Goal: Ask a question: Seek information or help from site administrators or community

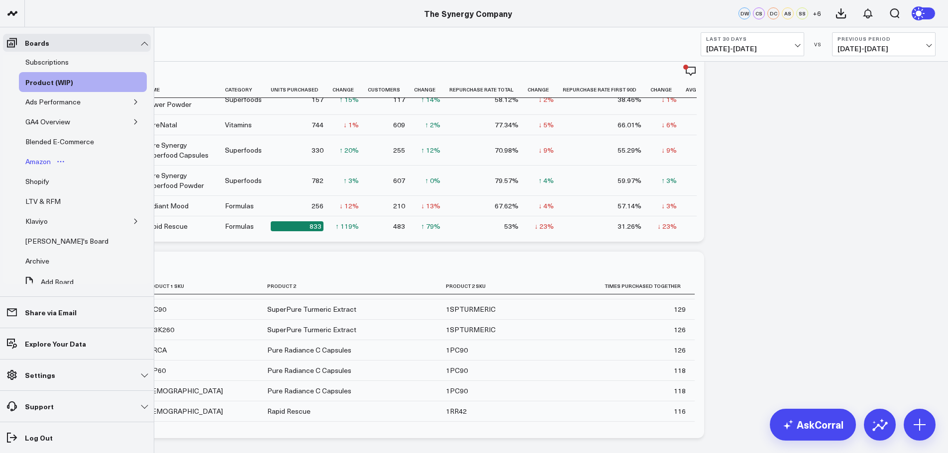
scroll to position [99, 0]
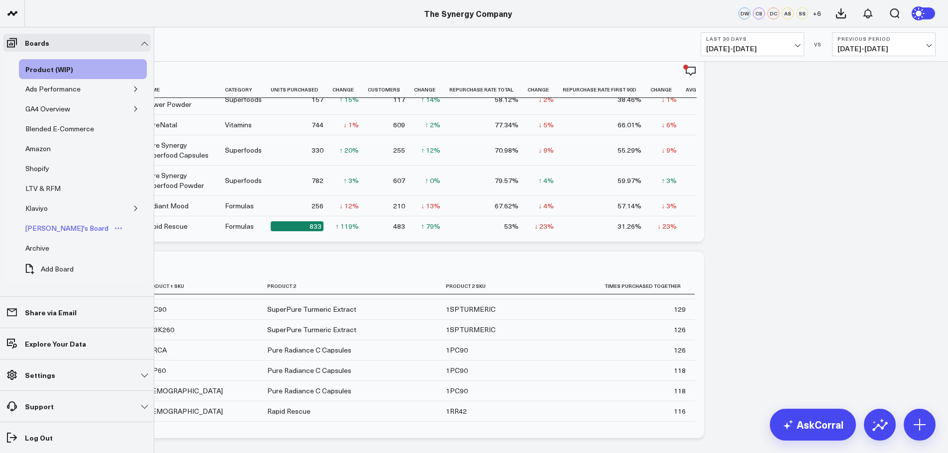
click at [54, 229] on div "[PERSON_NAME]'s Board" at bounding box center [67, 228] width 88 height 12
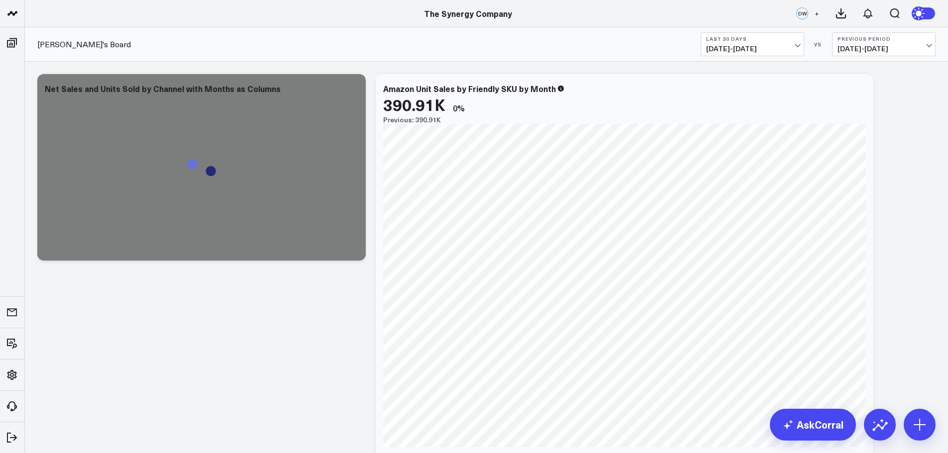
click at [794, 43] on button "Last 30 Days [DATE] - [DATE]" at bounding box center [751, 44] width 103 height 24
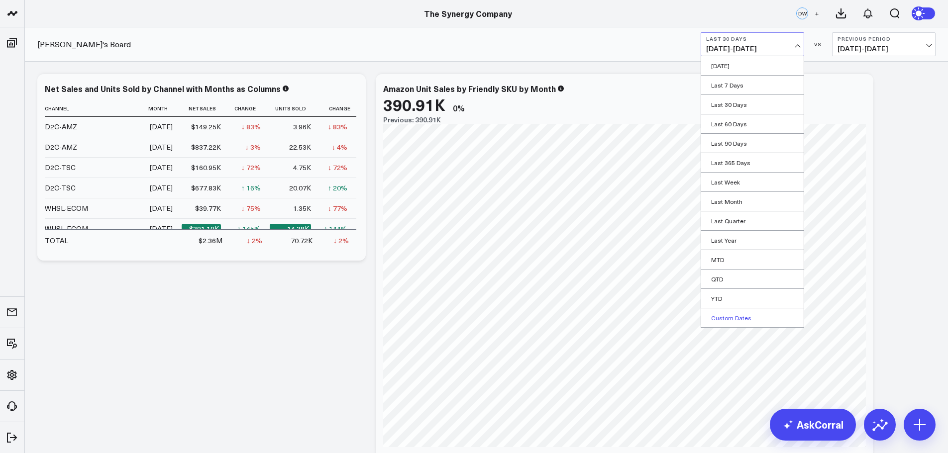
click at [725, 317] on link "Custom Dates" at bounding box center [752, 317] width 102 height 19
select select "9"
select select "2025"
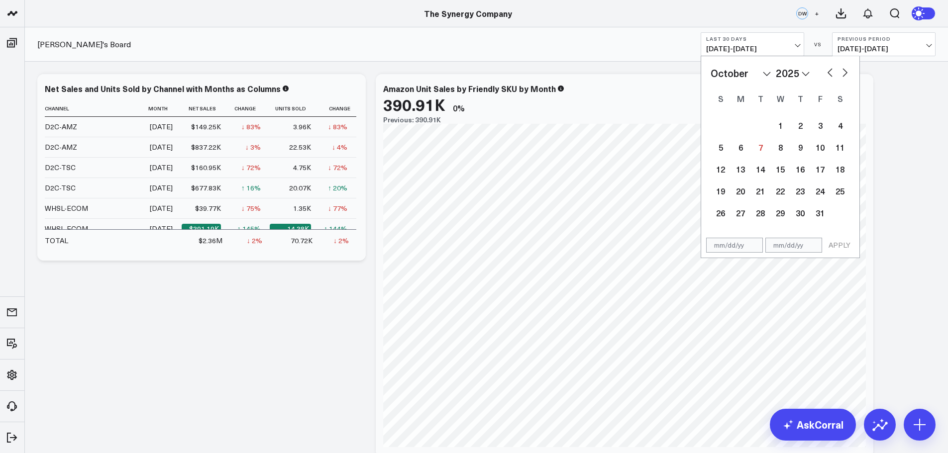
click at [795, 72] on select "2026 2025 2024 2023 2022 2021 2020 2019 2018 2017 2016 2015 2014 2013 2012 2011…" at bounding box center [792, 73] width 34 height 15
select select "9"
select select "2024"
click at [750, 77] on select "January February March April May June July August September October November De…" at bounding box center [740, 73] width 60 height 15
select select "6"
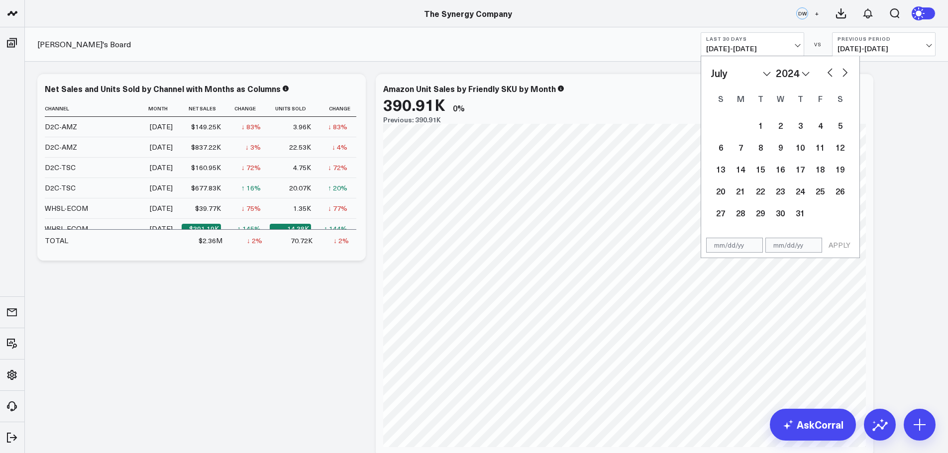
select select "2024"
click at [736, 127] on div "1" at bounding box center [740, 125] width 20 height 20
type input "[DATE]"
select select "6"
select select "2024"
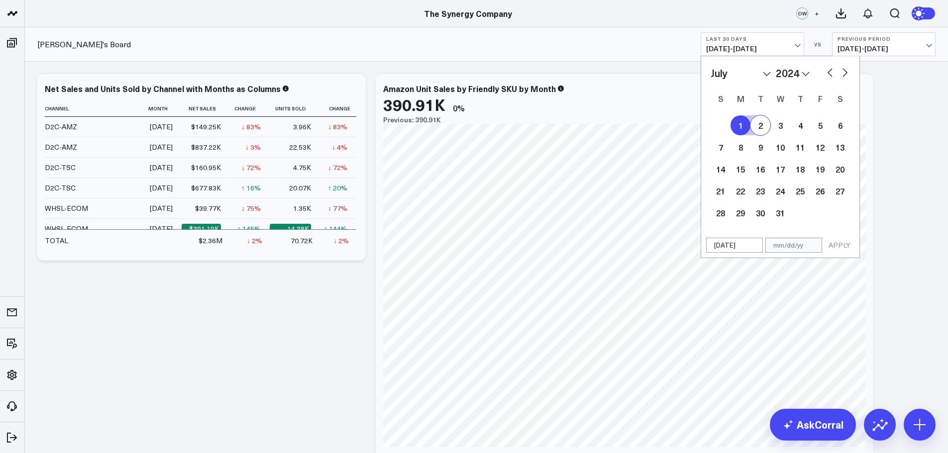
click at [788, 70] on select "2026 2025 2024 2023 2022 2021 2020 2019 2018 2017 2016 2015 2014 2013 2012 2011…" at bounding box center [792, 73] width 34 height 15
select select "6"
select select "2025"
click at [828, 70] on button "button" at bounding box center [830, 72] width 10 height 12
select select "5"
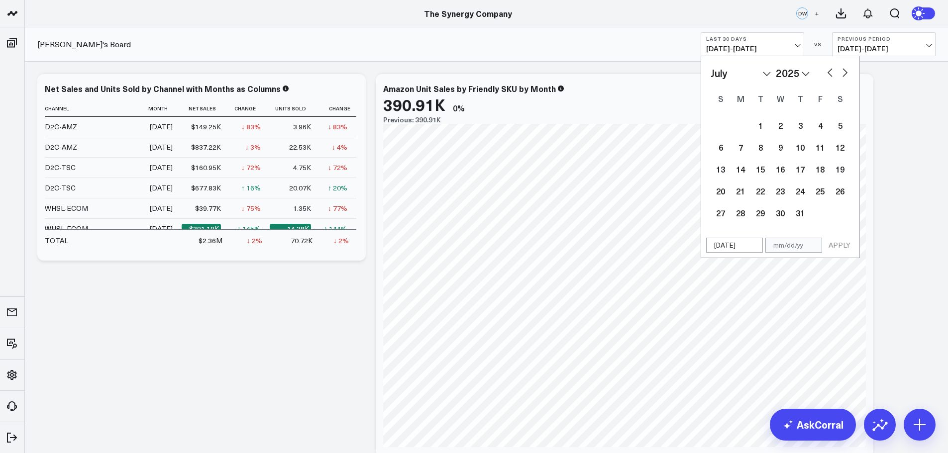
select select "2025"
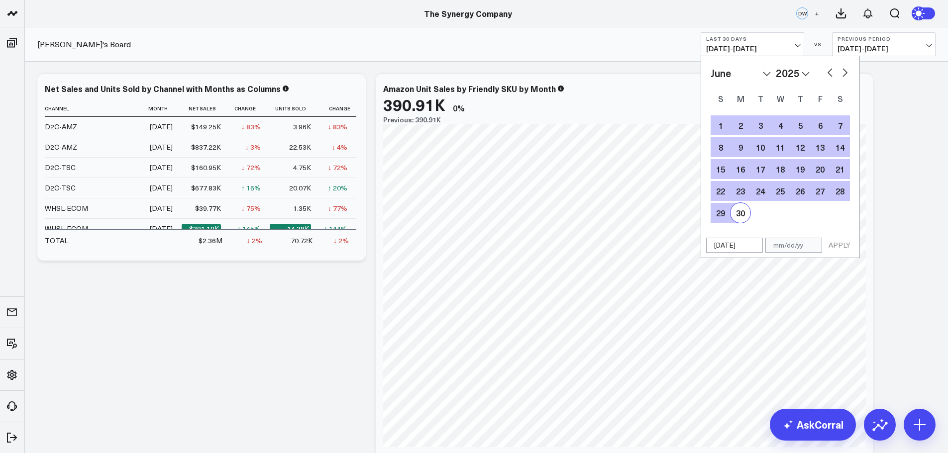
click at [740, 213] on div "30" at bounding box center [740, 213] width 20 height 20
type input "[DATE]"
select select "5"
select select "2025"
click at [838, 242] on button "APPLY" at bounding box center [839, 245] width 30 height 15
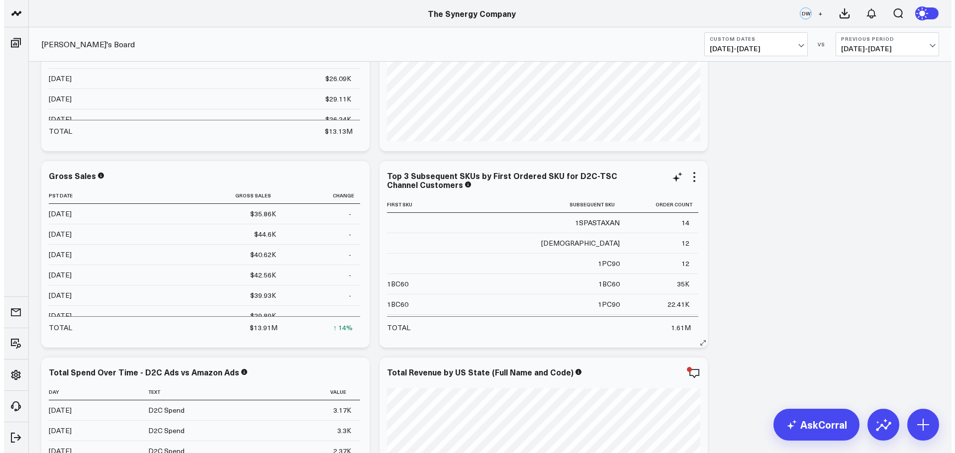
scroll to position [50, 0]
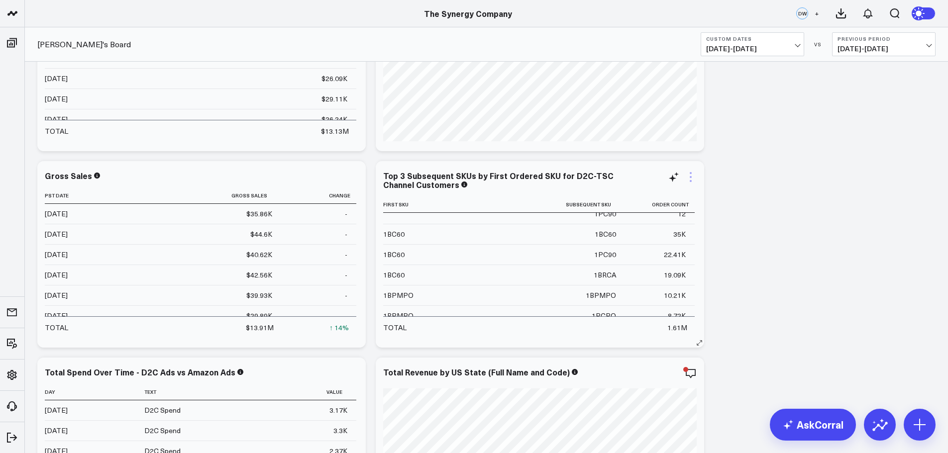
click at [691, 181] on icon at bounding box center [690, 181] width 2 height 2
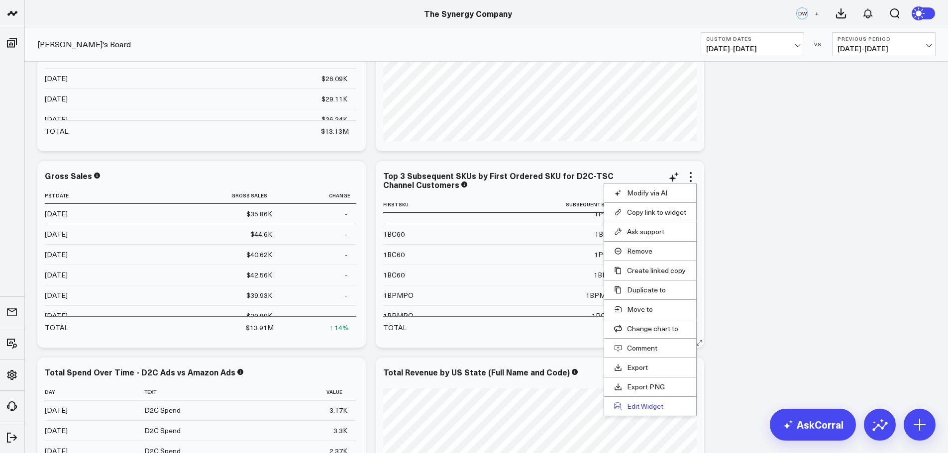
click at [646, 404] on button "Edit Widget" at bounding box center [650, 406] width 72 height 9
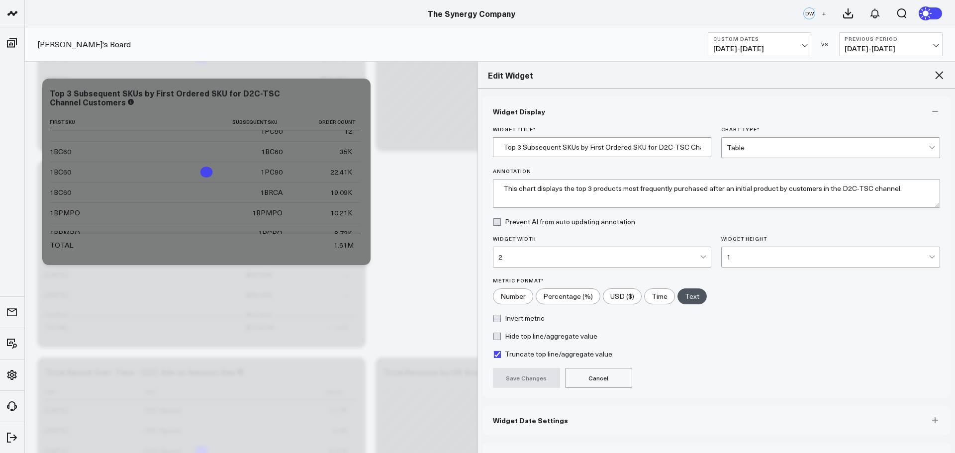
click at [537, 419] on span "Widget Date Settings" at bounding box center [530, 420] width 75 height 8
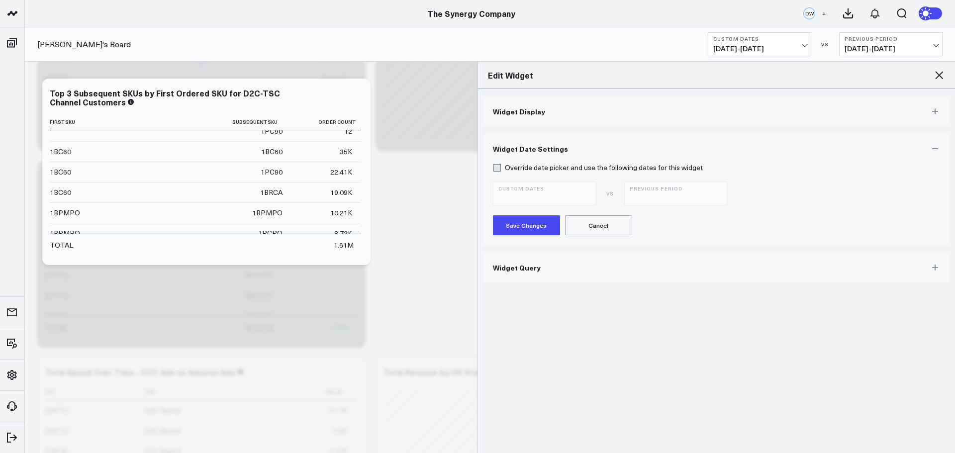
click at [538, 268] on button "Widget Query" at bounding box center [717, 268] width 468 height 30
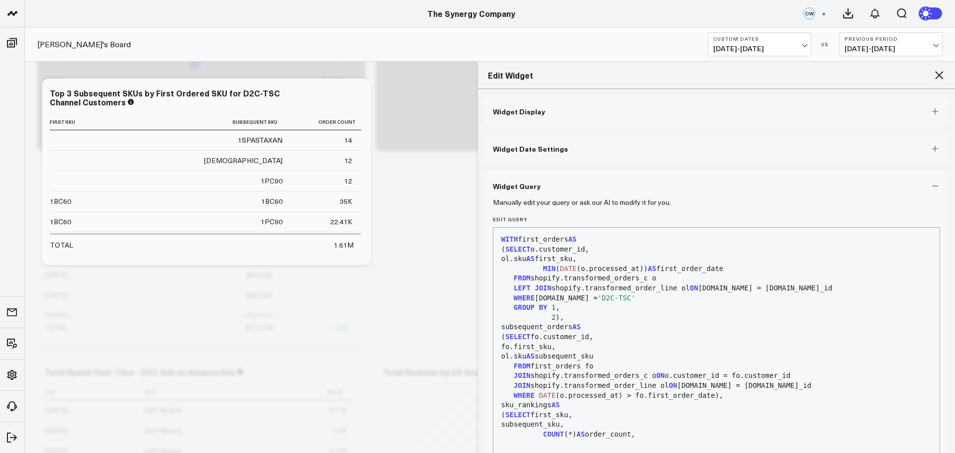
click at [933, 265] on div "99 1 2 3 4 5 6 7 8 9 10 11 12 13 14 15 16 17 18 19 20 21 › ⌄ WITH first_orders …" at bounding box center [717, 351] width 448 height 249
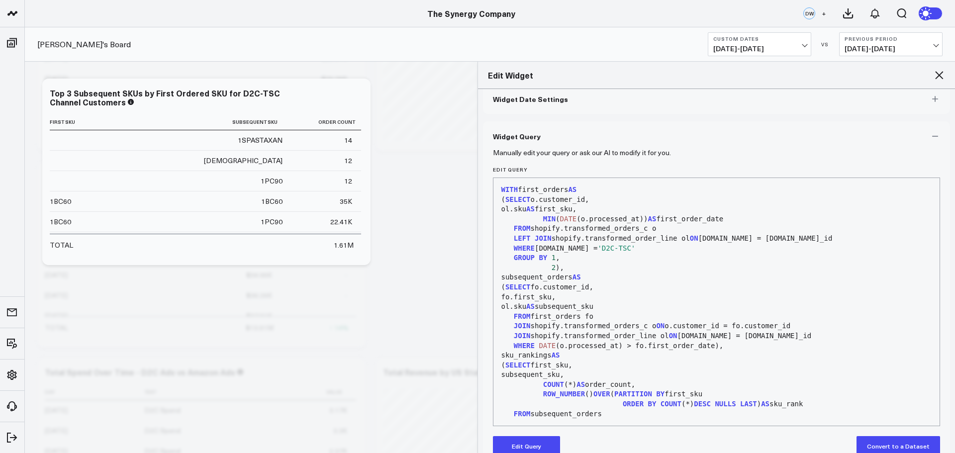
click at [938, 71] on icon at bounding box center [939, 75] width 12 height 12
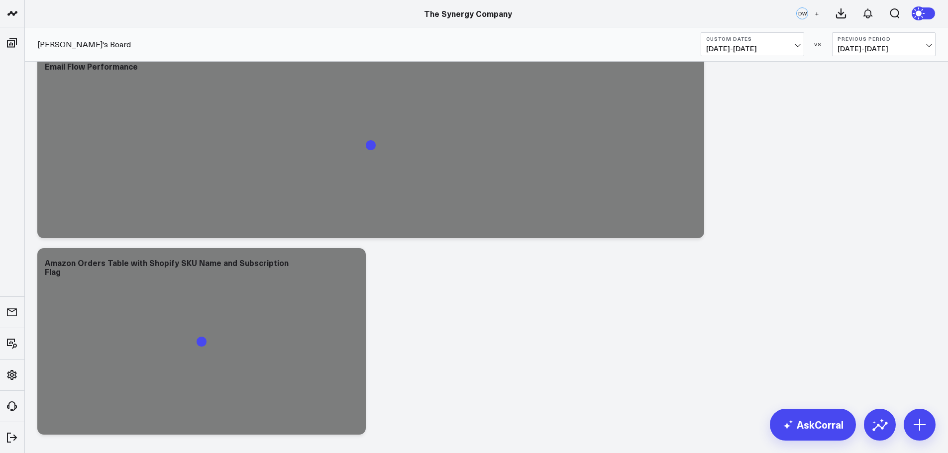
scroll to position [1837, 0]
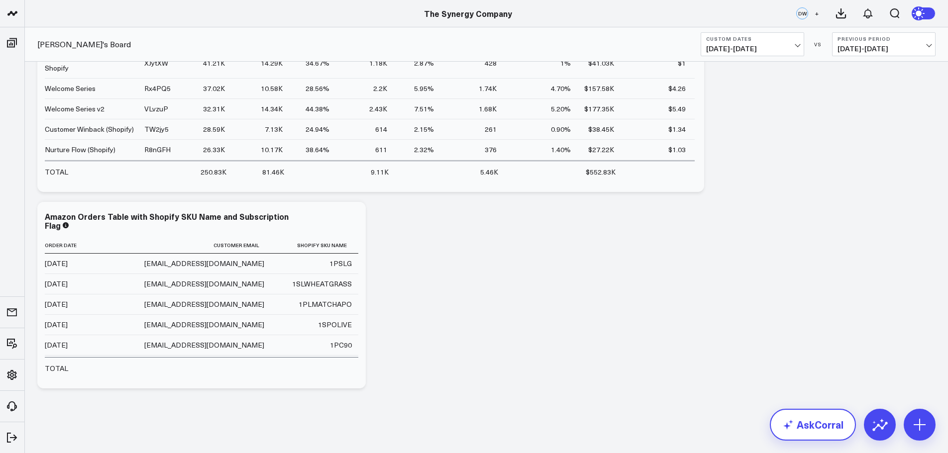
click at [798, 425] on link "AskCorral" at bounding box center [812, 425] width 86 height 32
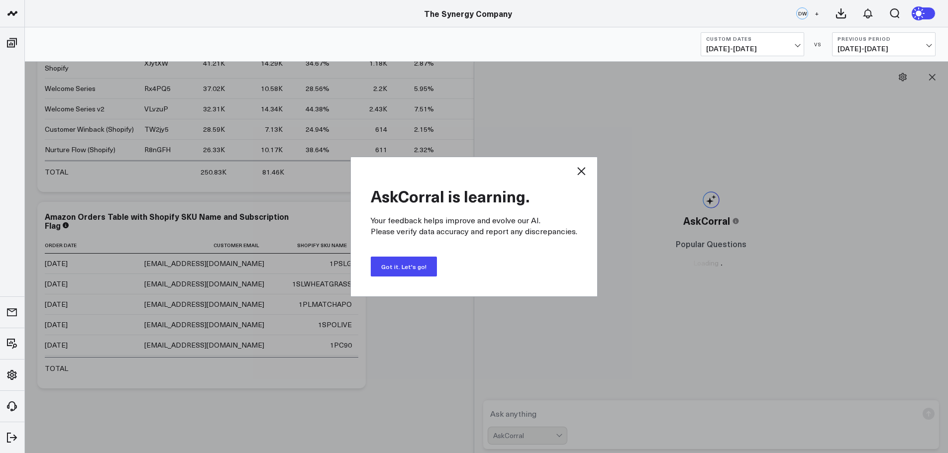
click at [411, 270] on button "Got it. Let's go!" at bounding box center [404, 267] width 66 height 20
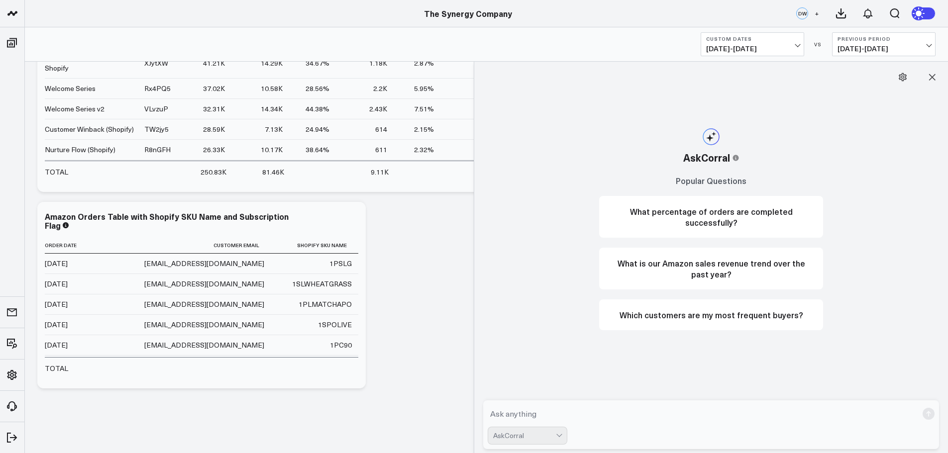
click at [537, 417] on textarea at bounding box center [702, 414] width 430 height 18
click at [522, 412] on textarea at bounding box center [702, 414] width 430 height 18
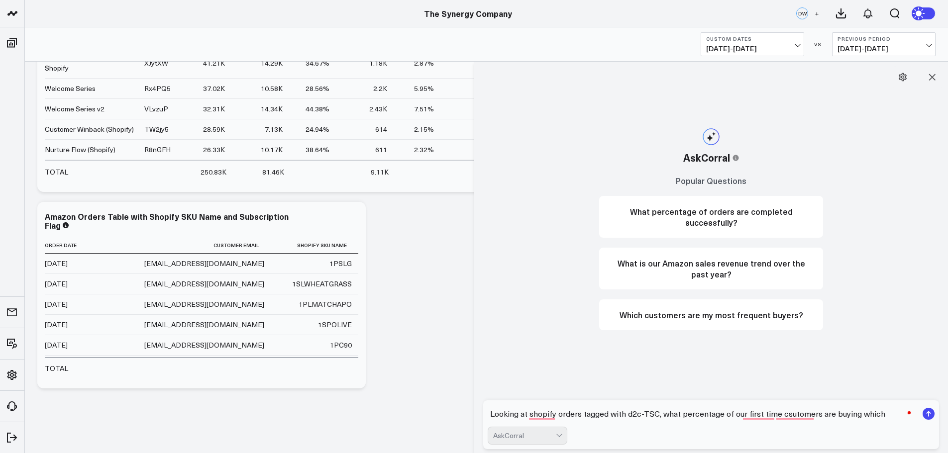
type textarea "Looking at shopify orders tagged with d2c-TSC, what percentage of our first tim…"
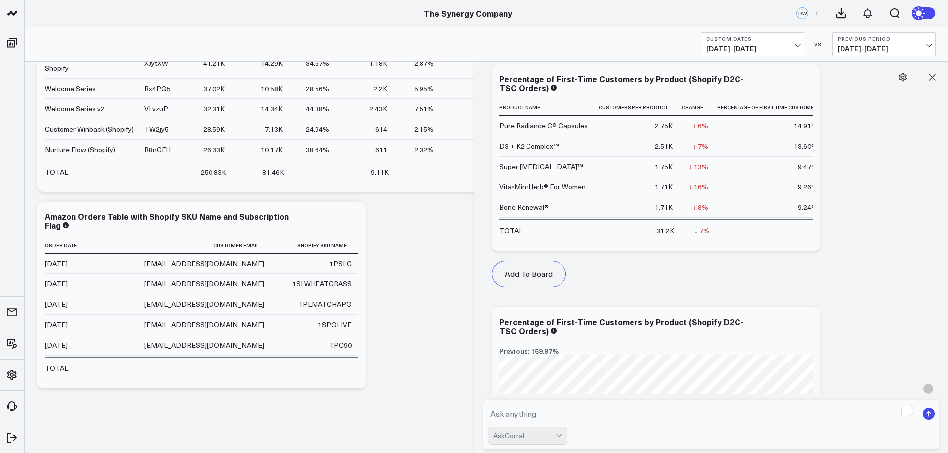
scroll to position [636, 0]
click at [795, 46] on span "[DATE] - [DATE]" at bounding box center [752, 49] width 93 height 8
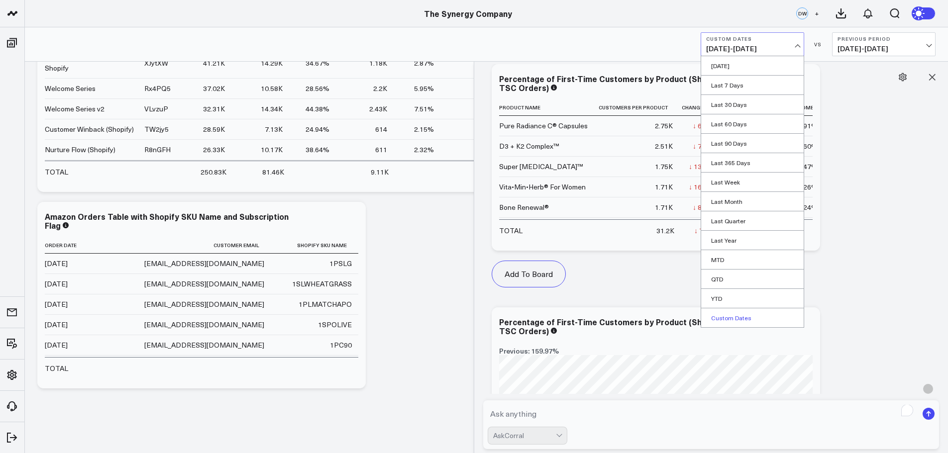
click at [731, 316] on link "Custom Dates" at bounding box center [752, 317] width 102 height 19
select select "9"
select select "2025"
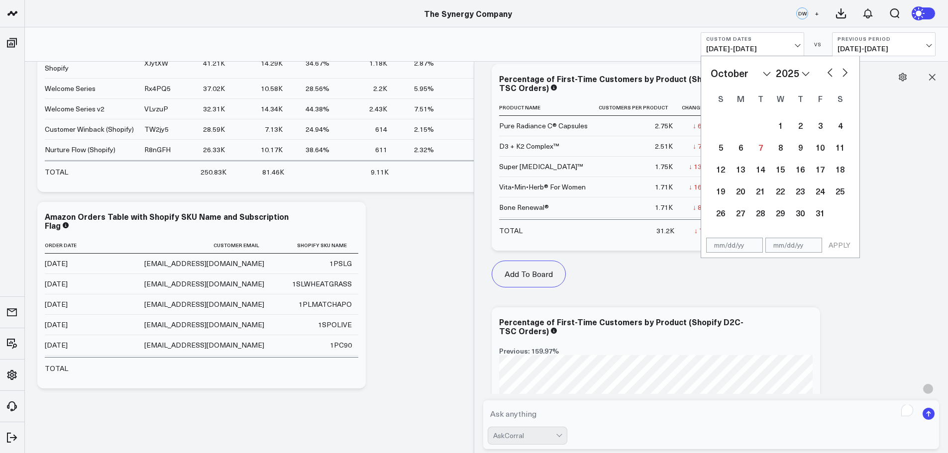
click at [784, 76] on select "2026 2025 2024 2023 2022 2021 2020 2019 2018 2017 2016 2015 2014 2013 2012 2011…" at bounding box center [792, 73] width 34 height 15
select select "9"
select select "2024"
click at [761, 127] on div "1" at bounding box center [760, 125] width 20 height 20
type input "[DATE]"
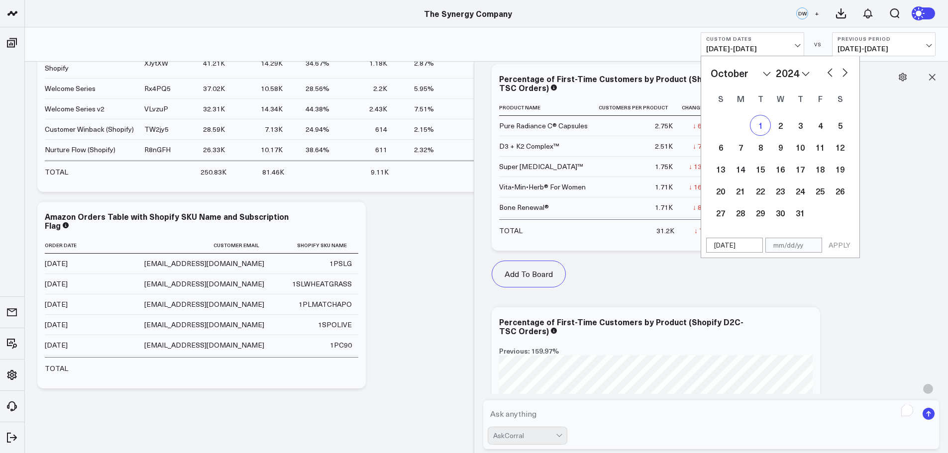
select select "9"
select select "2024"
click at [796, 72] on select "2026 2025 2024 2023 2022 2021 2020 2019 2018 2017 2016 2015 2014 2013 2012 2011…" at bounding box center [792, 73] width 34 height 15
select select "9"
select select "2025"
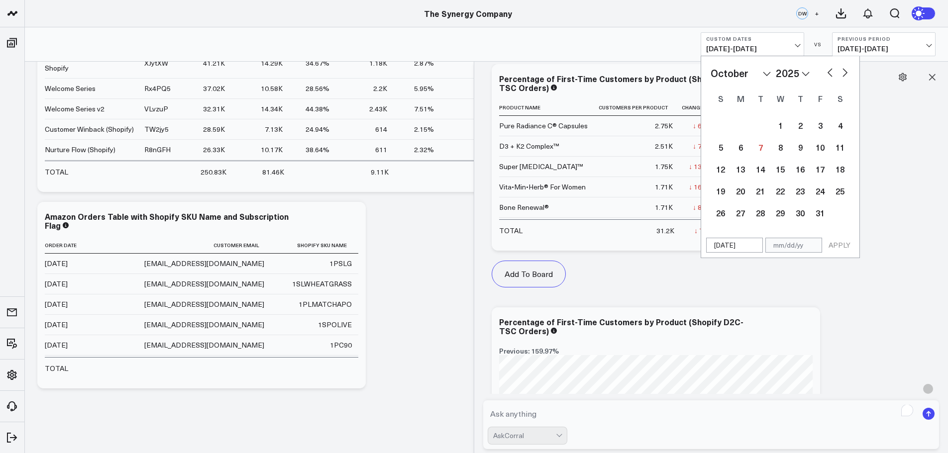
click at [829, 70] on button "button" at bounding box center [830, 72] width 10 height 12
select select "8"
select select "2025"
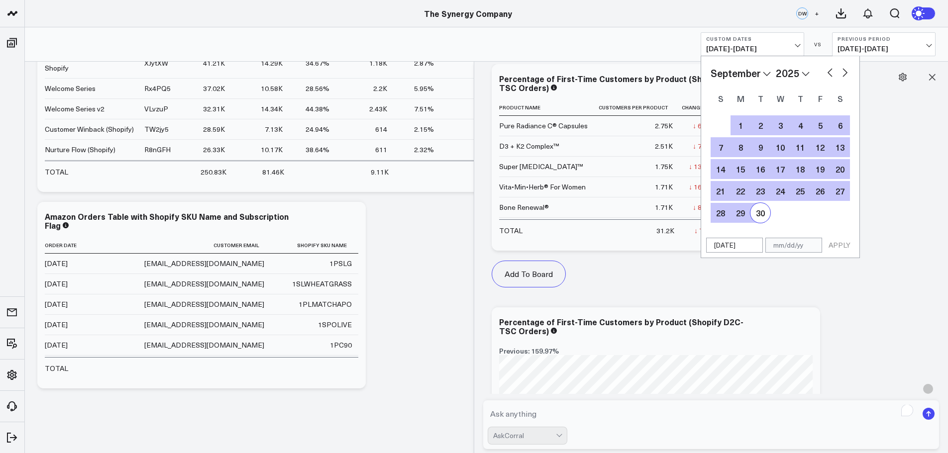
click at [761, 210] on div "30" at bounding box center [760, 213] width 20 height 20
type input "[DATE]"
select select "8"
select select "2025"
click at [839, 242] on button "APPLY" at bounding box center [839, 245] width 30 height 15
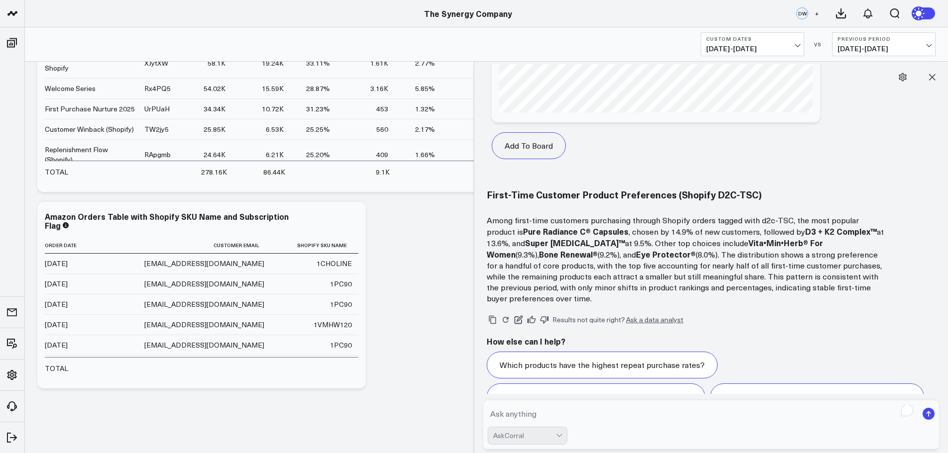
scroll to position [1034, 0]
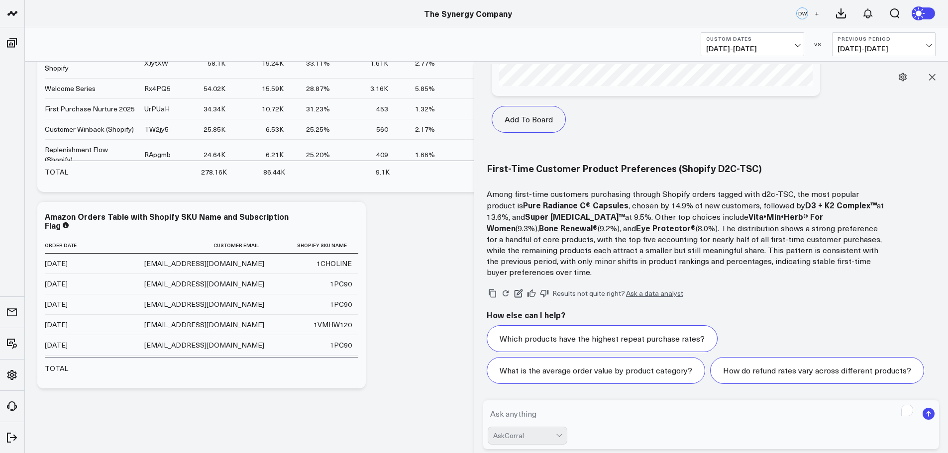
drag, startPoint x: 536, startPoint y: 420, endPoint x: 537, endPoint y: 414, distance: 6.1
click at [536, 420] on textarea "To enrich screen reader interactions, please activate Accessibility in Grammarl…" at bounding box center [702, 414] width 430 height 18
type textarea "How about if we changed this to be AMazon orders tagged with D2C-AMZ?"
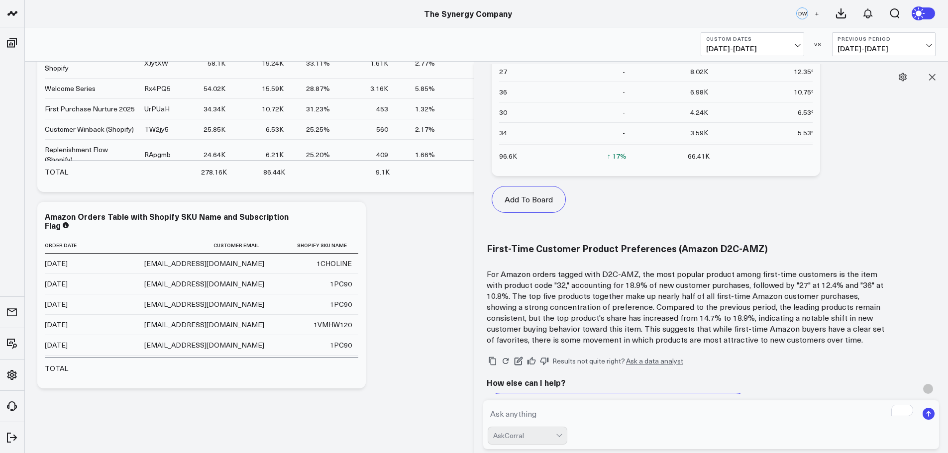
scroll to position [1838, 0]
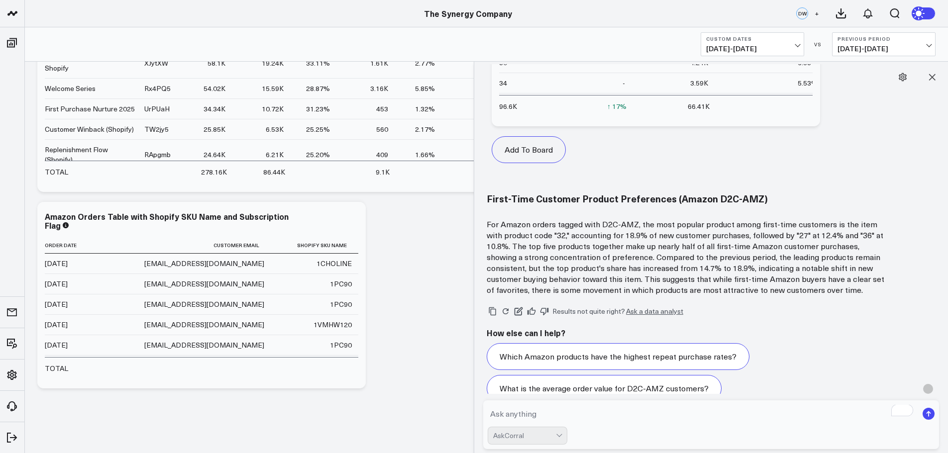
click at [528, 417] on textarea "To enrich screen reader interactions, please activate Accessibility in Grammarl…" at bounding box center [702, 414] width 430 height 18
click at [535, 414] on textarea "Can you convert" at bounding box center [702, 414] width 430 height 18
click at [595, 417] on textarea "Can you convert" at bounding box center [702, 414] width 430 height 18
type textarea "Can you convert the product codes into our friendly SKU names?"
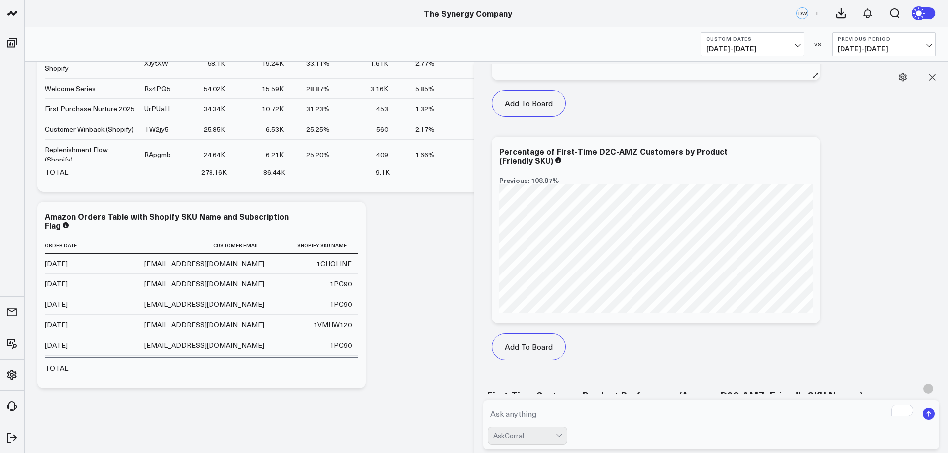
scroll to position [2856, 0]
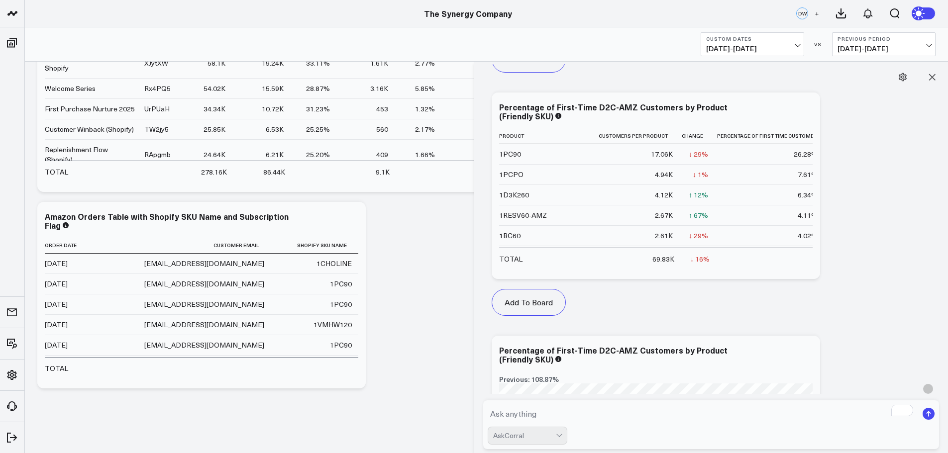
click at [613, 412] on textarea "To enrich screen reader interactions, please activate Accessibility in Grammarl…" at bounding box center [702, 414] width 430 height 18
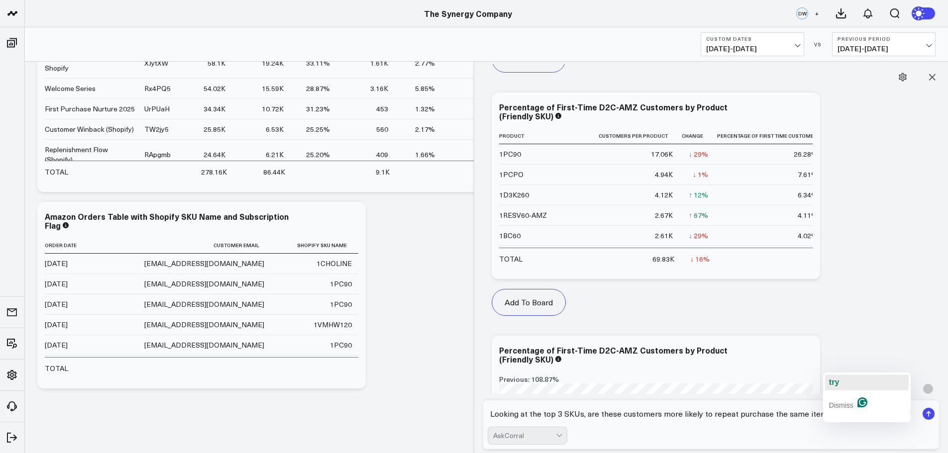
click at [835, 384] on span "try" at bounding box center [834, 382] width 10 height 8
type textarea "Looking at the top 3 SKUs, are these customers more likely to repeat purchase t…"
click at [927, 413] on rect "submit" at bounding box center [928, 414] width 12 height 12
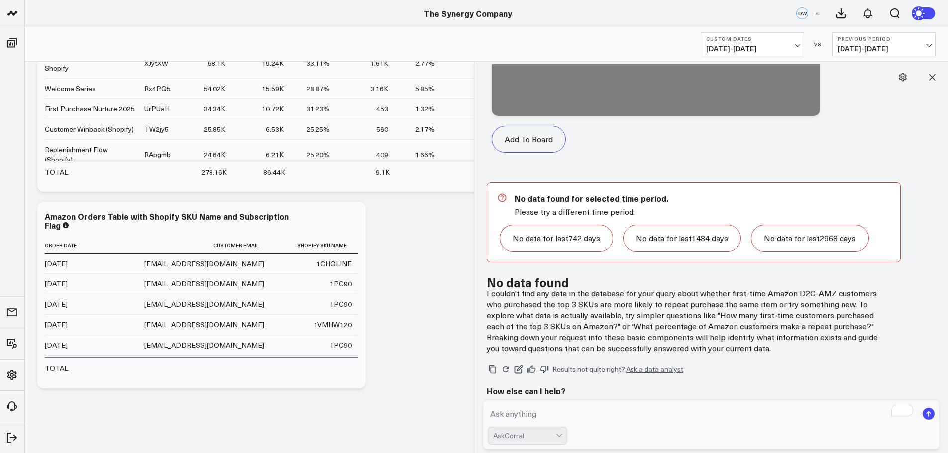
scroll to position [4195, 0]
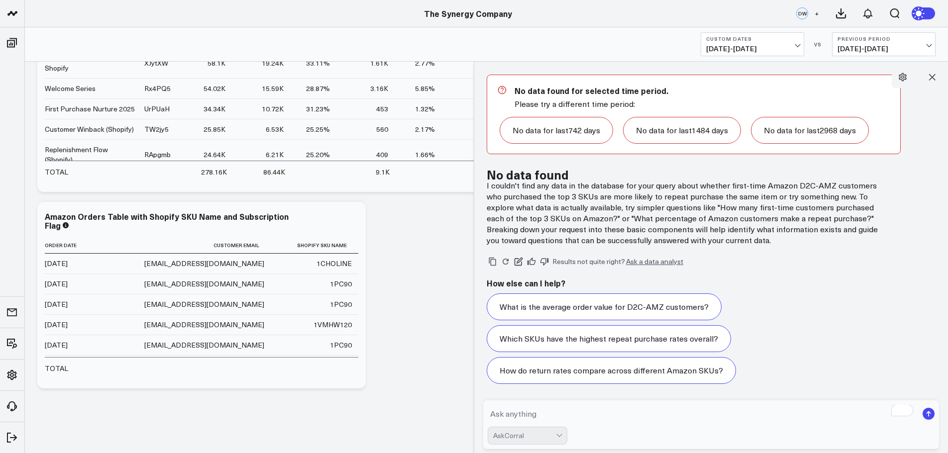
drag, startPoint x: 657, startPoint y: 412, endPoint x: 531, endPoint y: 418, distance: 125.5
click at [657, 412] on textarea "To enrich screen reader interactions, please activate Accessibility in Grammarl…" at bounding box center [702, 414] width 430 height 18
type textarea "For each of the top 3 SKUs, what percentage of these first time customers make …"
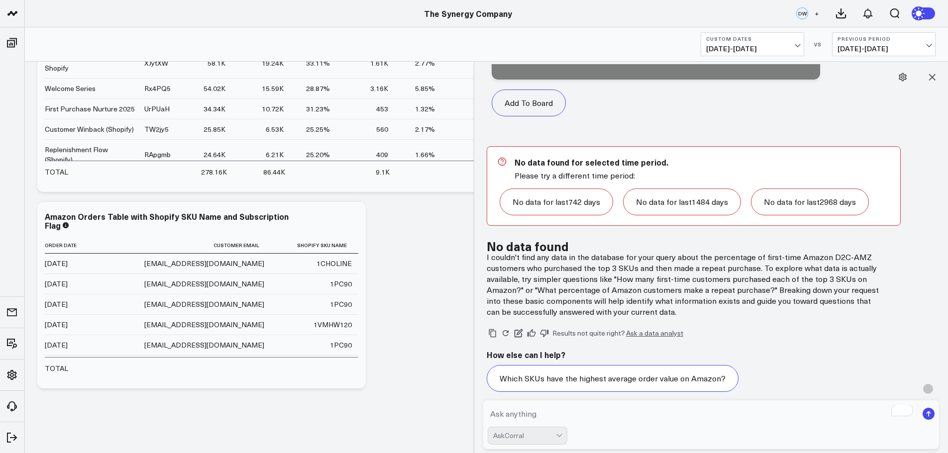
scroll to position [5330, 0]
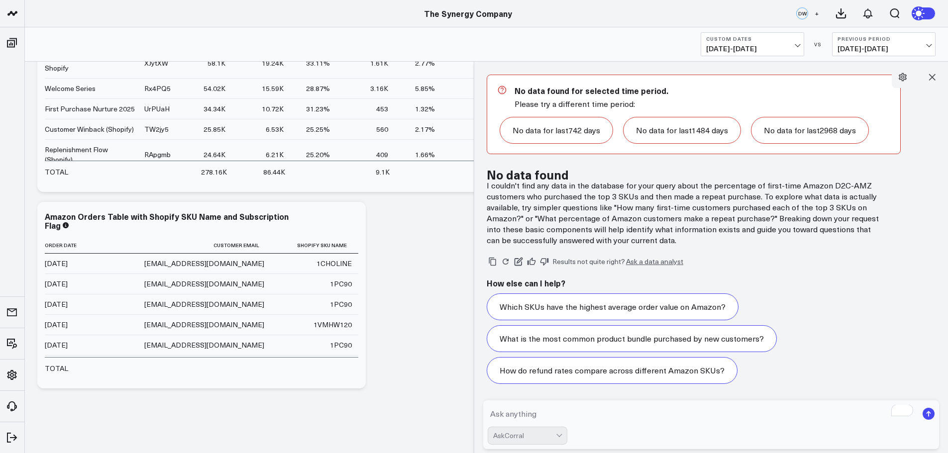
scroll to position [699, 0]
click at [934, 75] on icon at bounding box center [932, 77] width 10 height 10
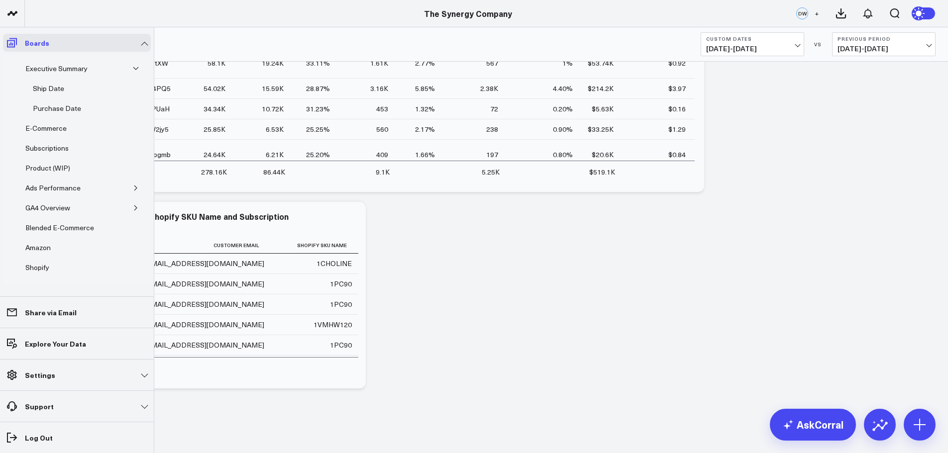
click at [14, 49] on span at bounding box center [12, 43] width 18 height 18
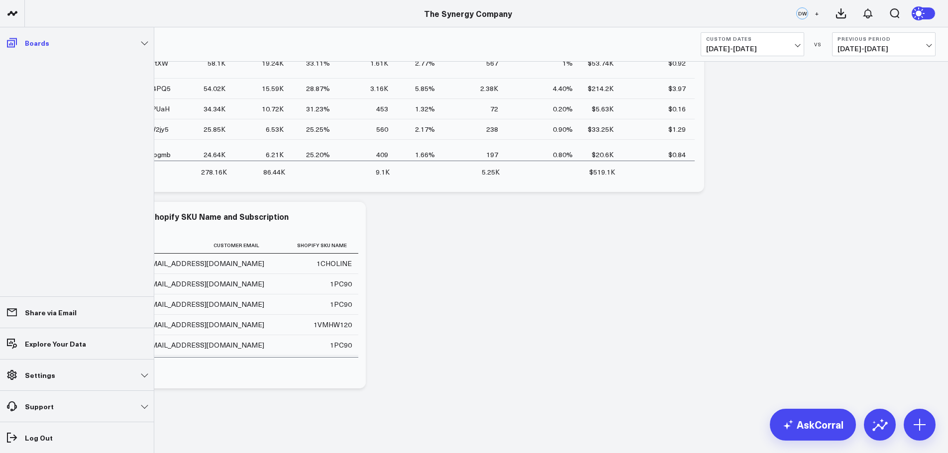
click at [13, 46] on icon at bounding box center [12, 43] width 12 height 12
click at [0, 0] on div "Product (WIP)" at bounding box center [0, 0] width 0 height 0
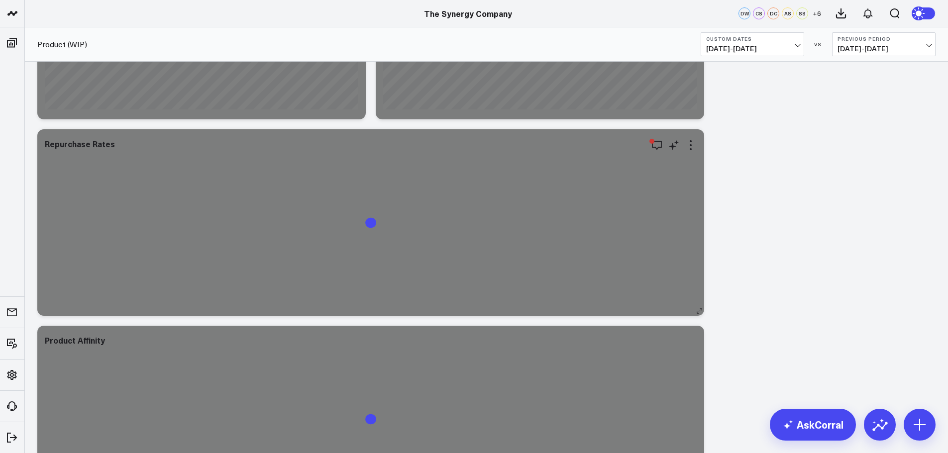
scroll to position [1045, 0]
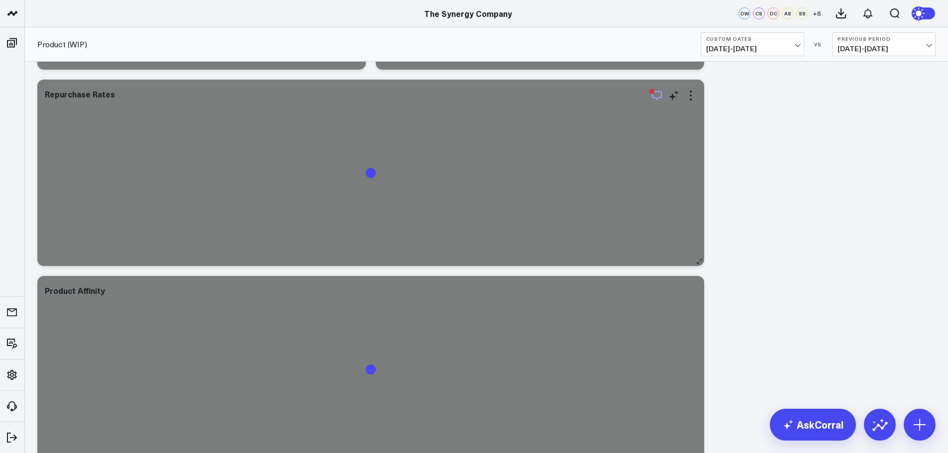
click at [657, 96] on icon "button" at bounding box center [657, 96] width 12 height 12
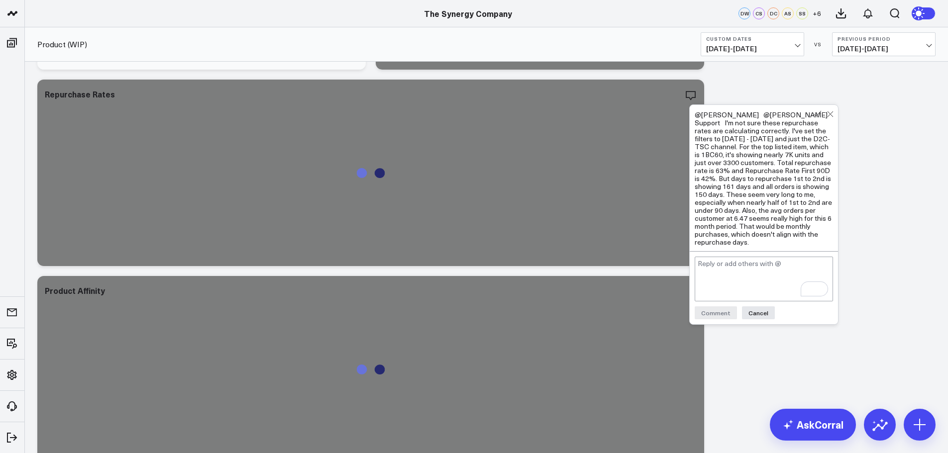
scroll to position [1063, 0]
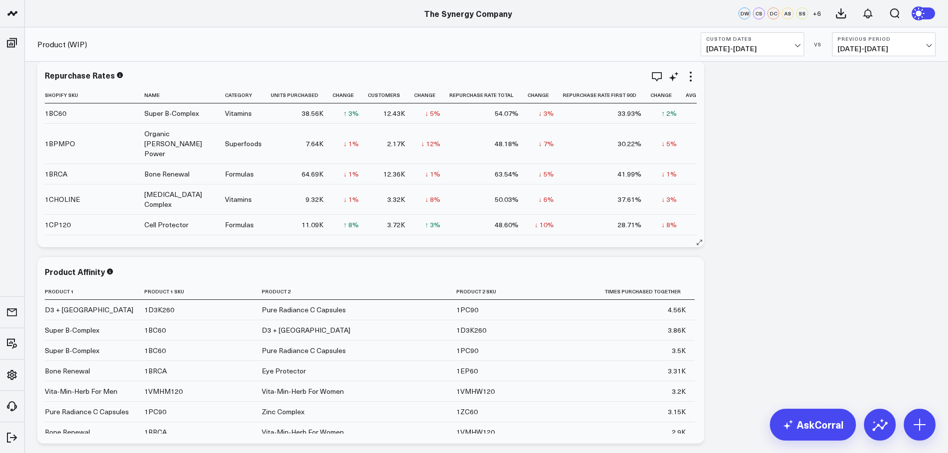
click at [490, 234] on div "Repurchase Rates Shopify Sku Name Category Units Purchased Change Customers Cha…" at bounding box center [370, 154] width 667 height 187
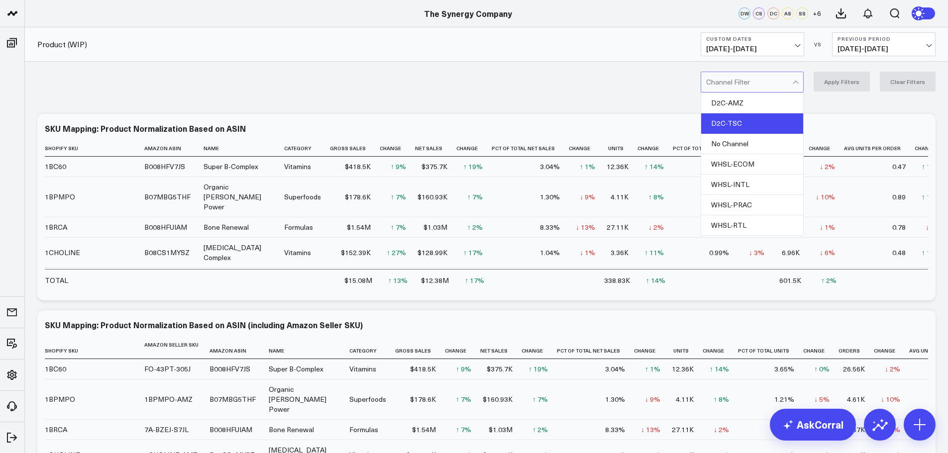
click at [743, 118] on div "D2C-TSC" at bounding box center [752, 123] width 102 height 20
click at [846, 81] on button "Apply Filters" at bounding box center [841, 82] width 56 height 20
